Goal: Information Seeking & Learning: Check status

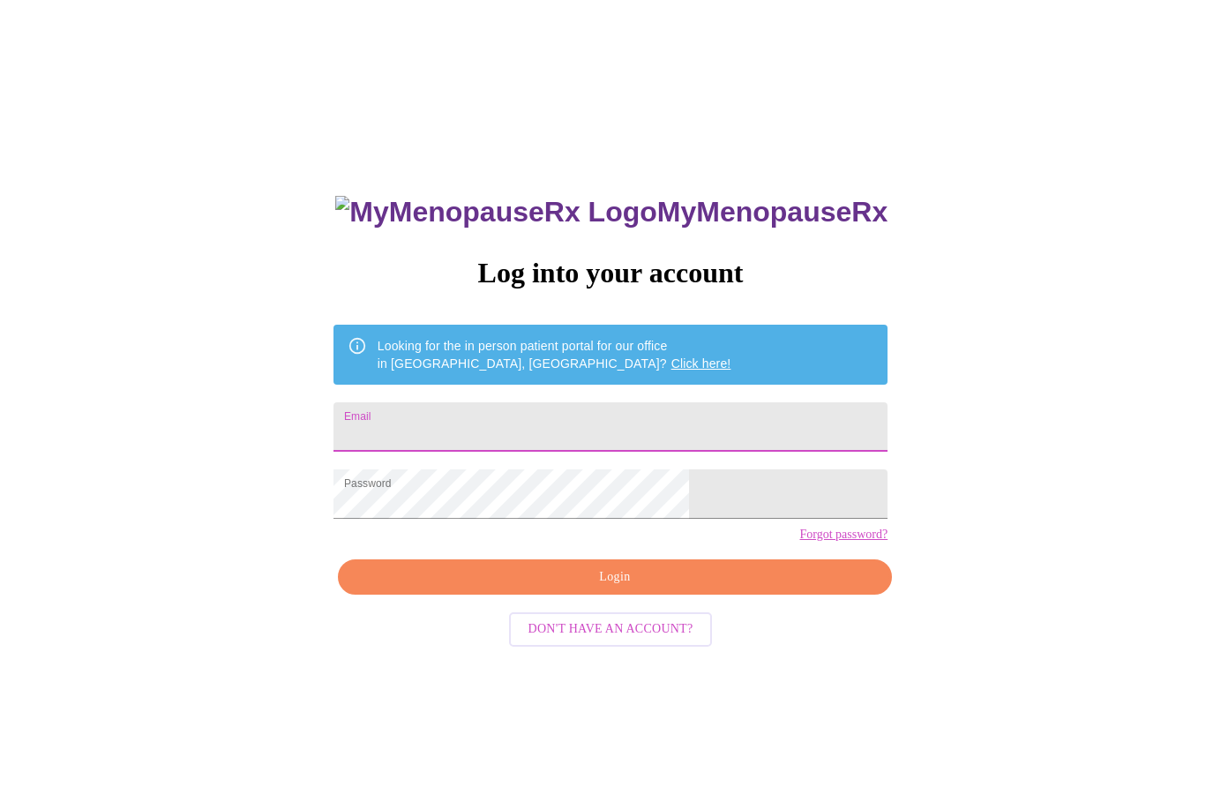
click at [572, 425] on input "Email" at bounding box center [610, 426] width 554 height 49
type input "[EMAIL_ADDRESS][DOMAIN_NAME]"
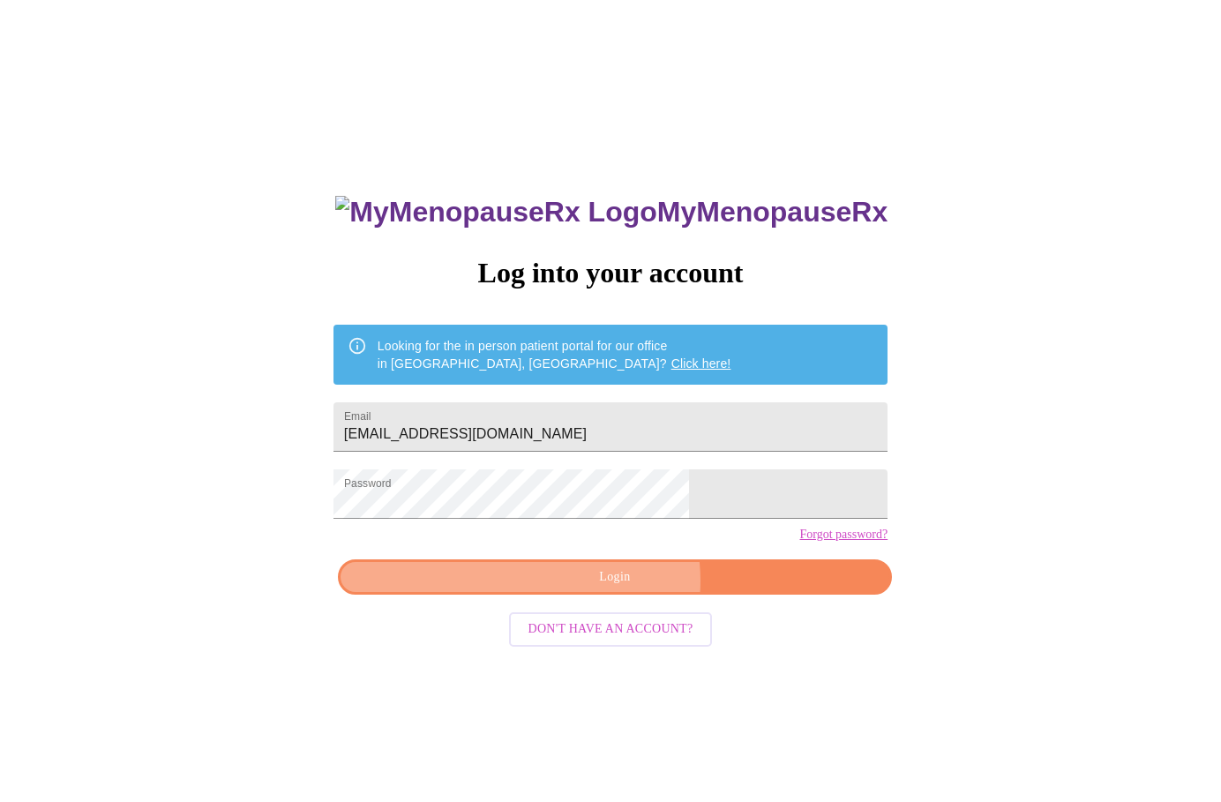
click at [618, 588] on span "Login" at bounding box center [614, 577] width 513 height 22
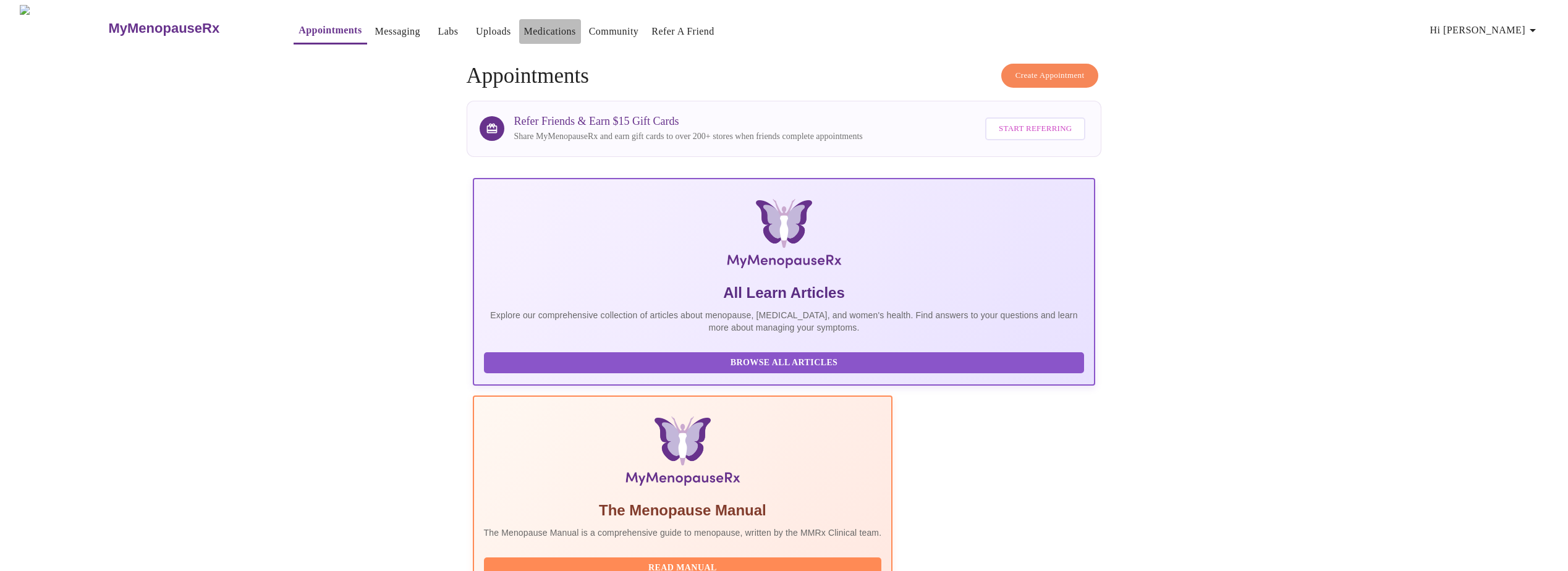
click at [524, 29] on link "Medications" at bounding box center [550, 32] width 52 height 18
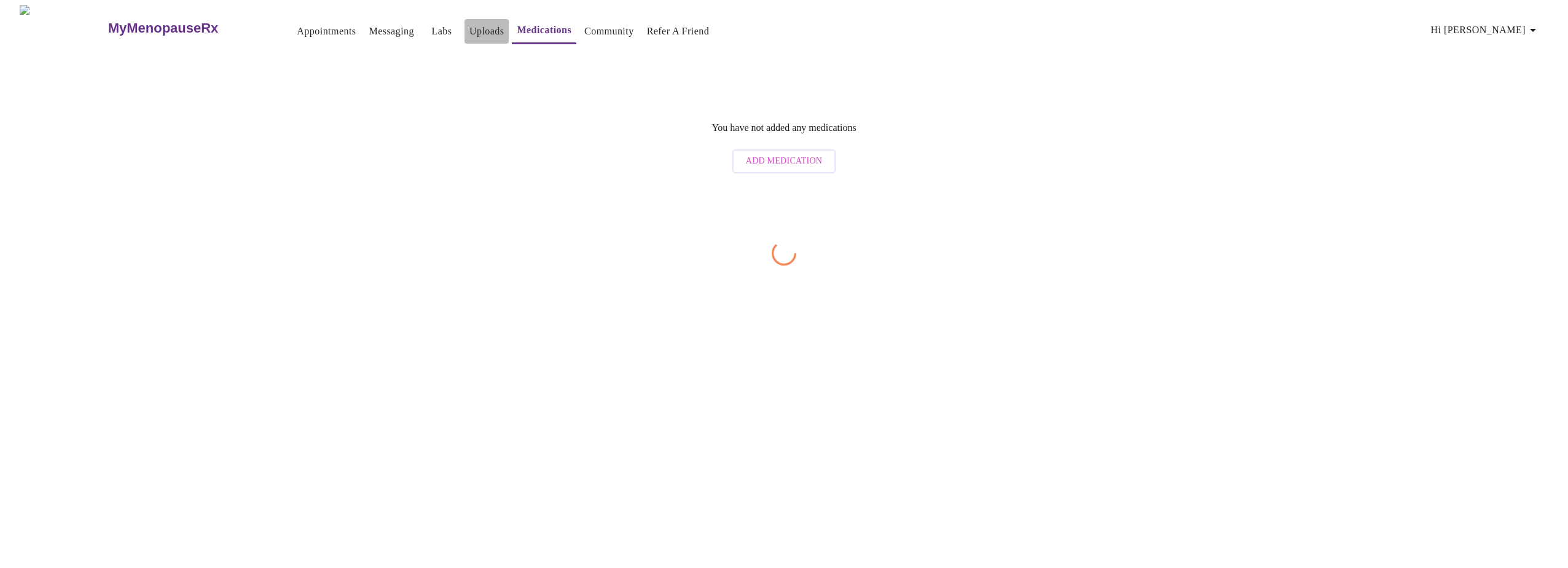
click at [469, 30] on link "Uploads" at bounding box center [487, 31] width 35 height 17
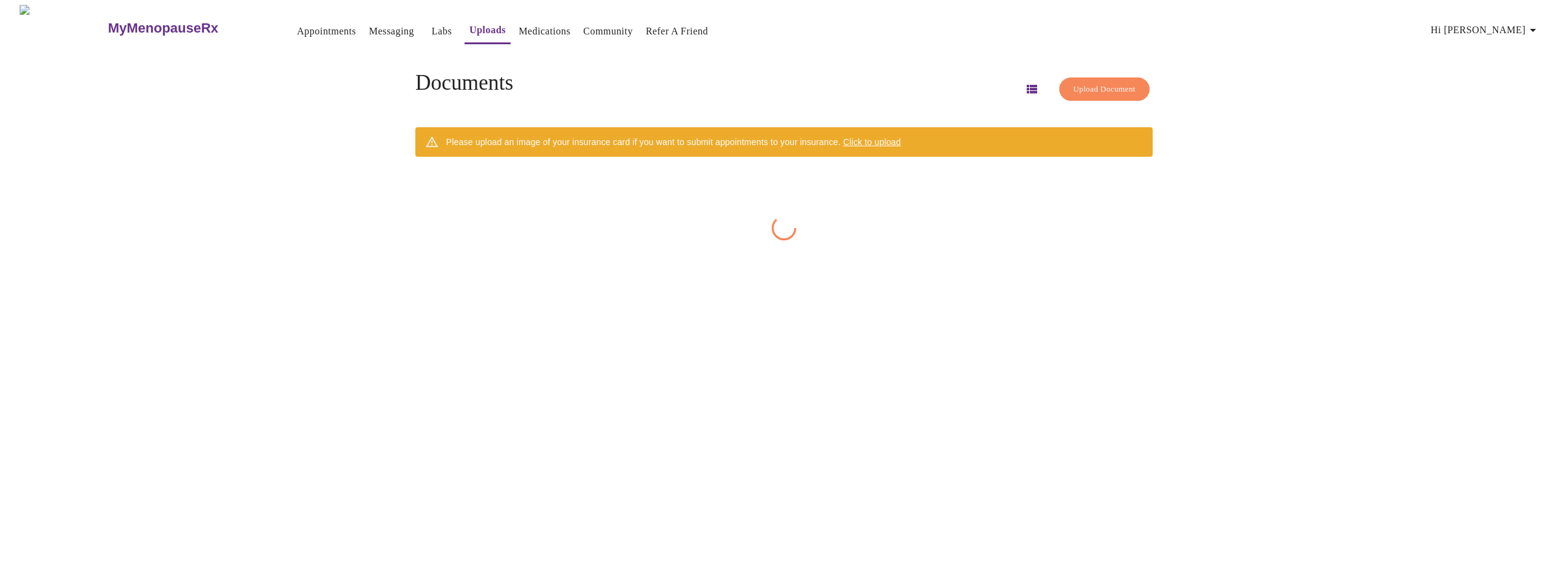
click at [518, 29] on link "Medications" at bounding box center [544, 31] width 52 height 17
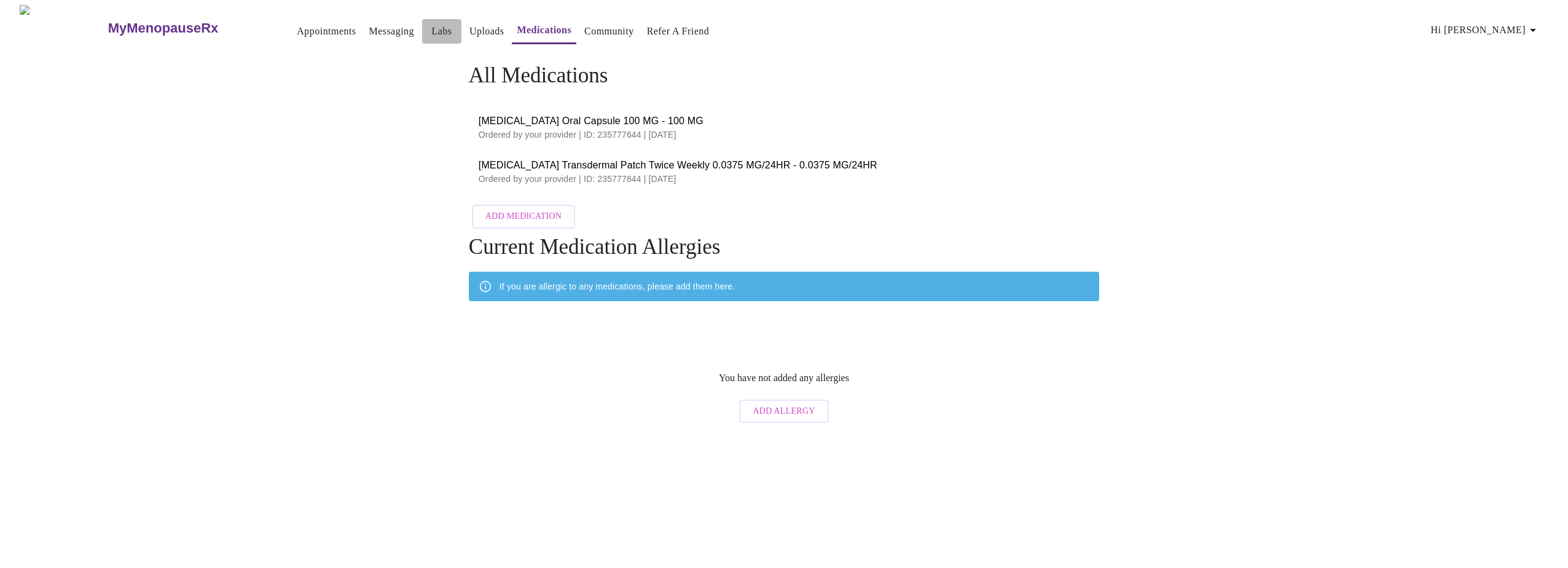
click at [431, 27] on link "Labs" at bounding box center [441, 31] width 20 height 17
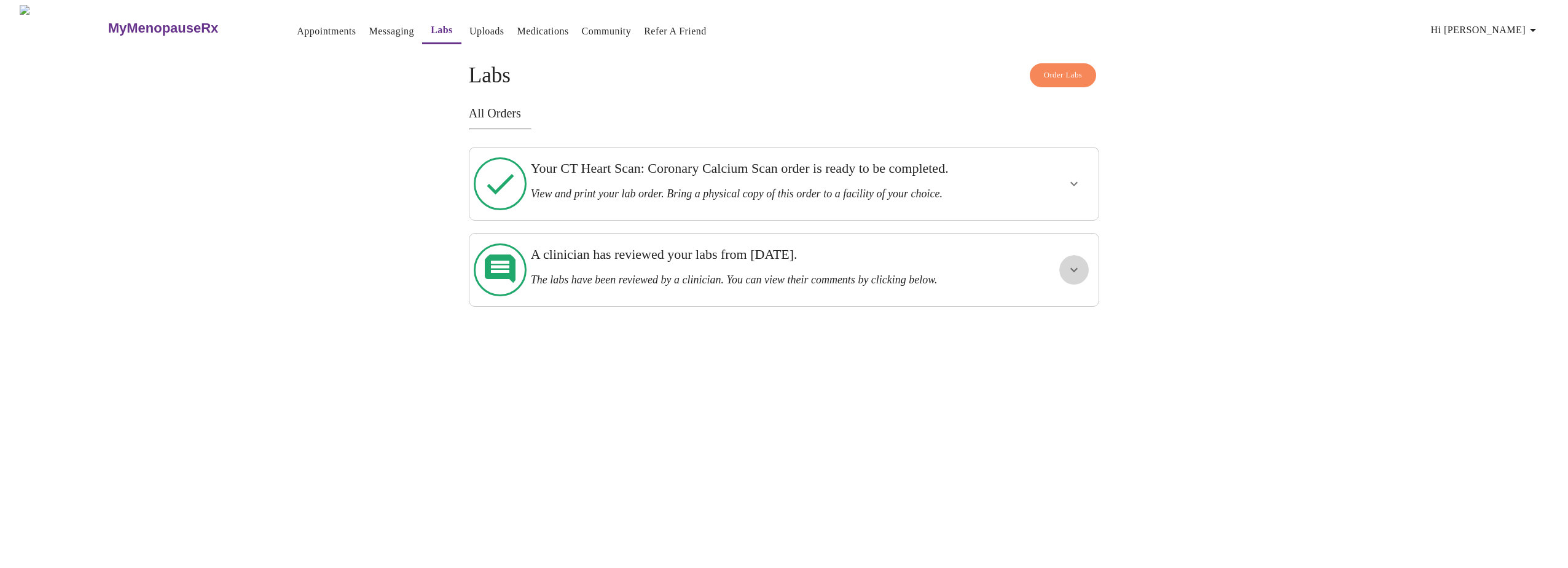
click at [850, 277] on icon "show more" at bounding box center [1073, 270] width 15 height 15
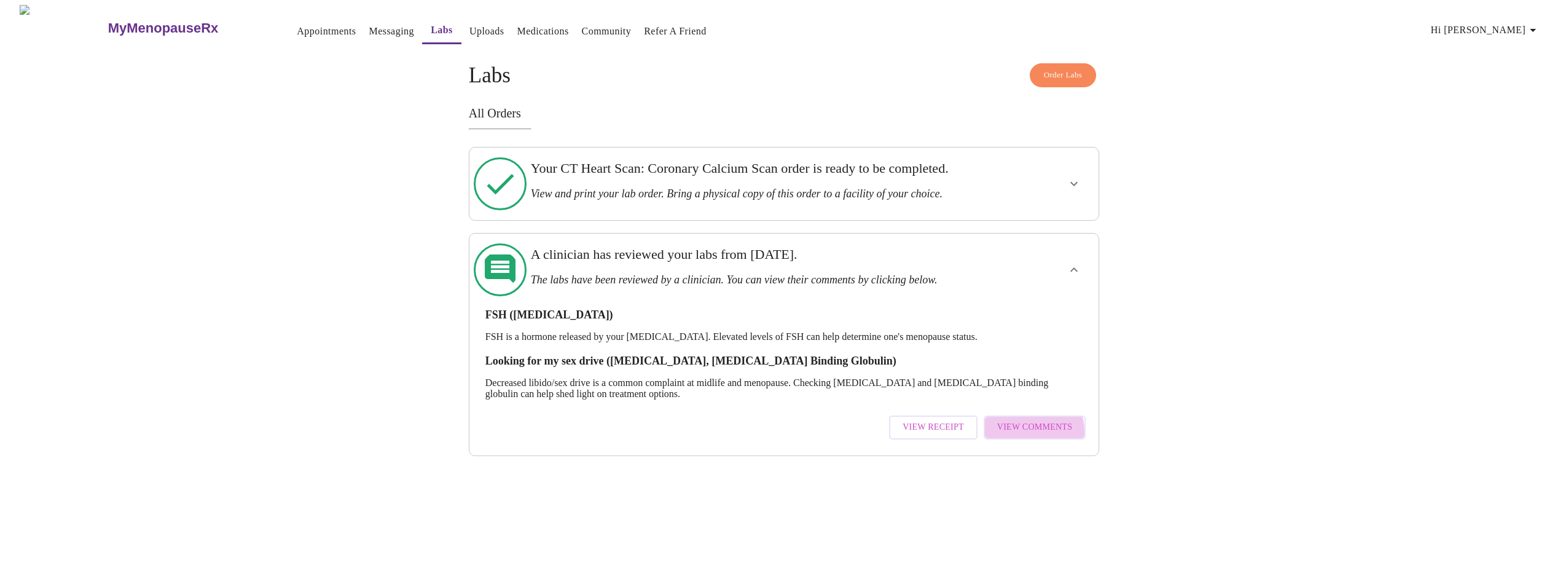
click at [850, 431] on span "View Comments" at bounding box center [1035, 427] width 75 height 15
